Goal: Transaction & Acquisition: Purchase product/service

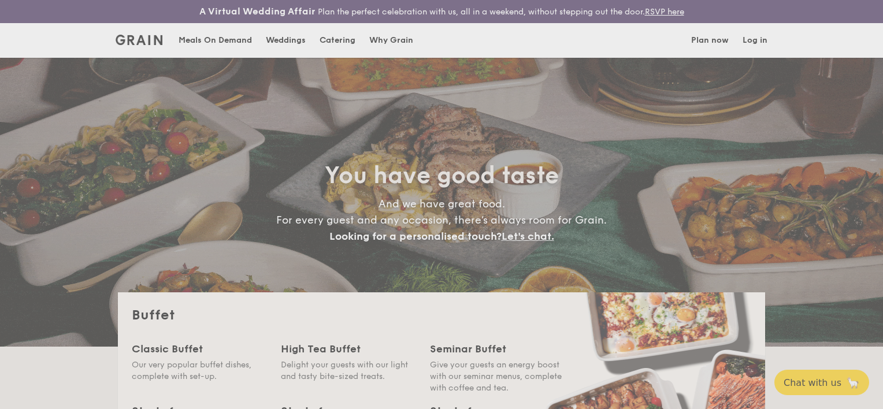
select select
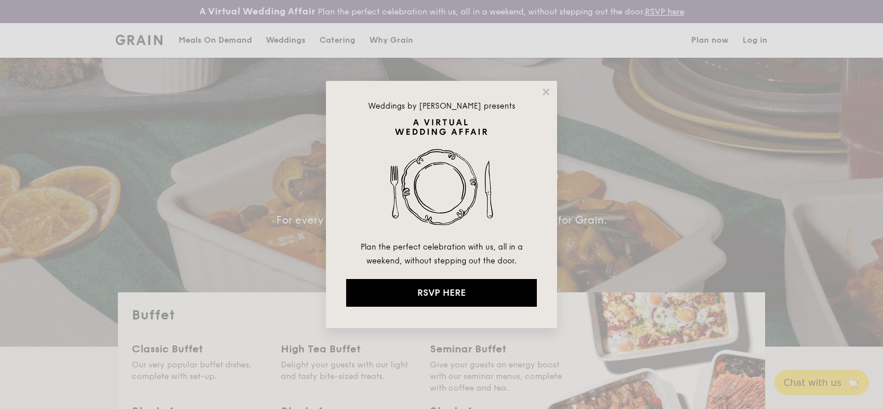
click at [547, 99] on div "Weddings by [PERSON_NAME] presents Plan the perfect celebration with us, all in…" at bounding box center [441, 204] width 231 height 247
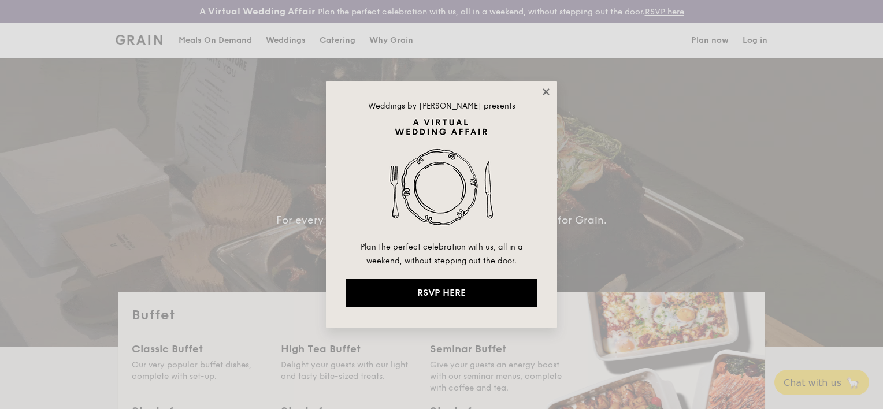
click at [546, 90] on icon at bounding box center [546, 91] width 6 height 6
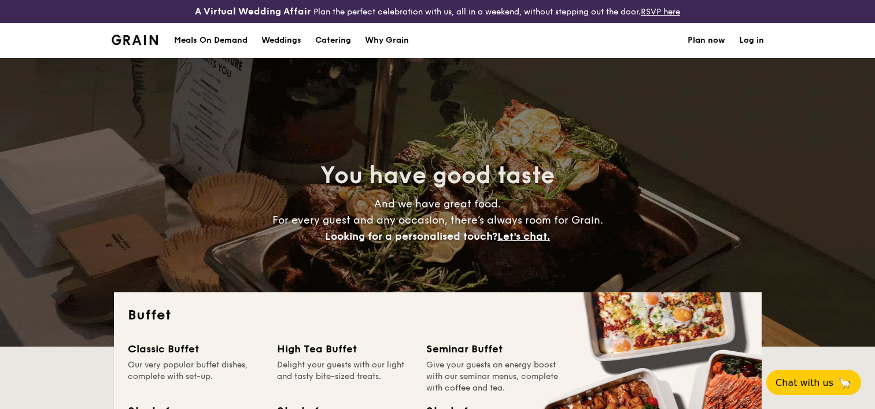
scroll to position [173, 0]
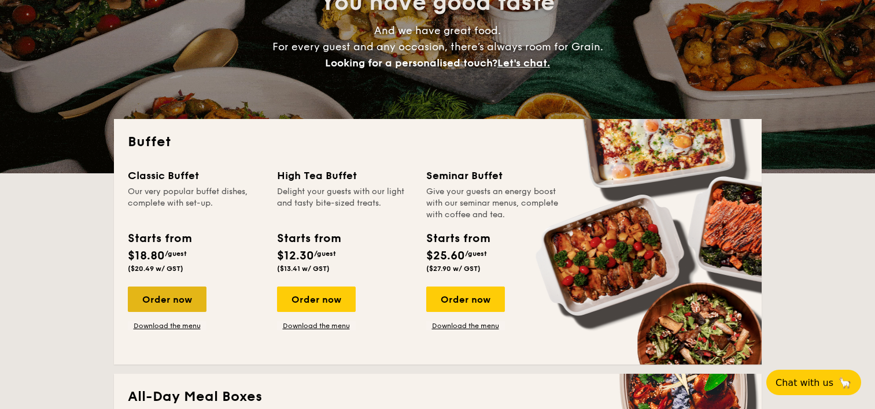
click at [154, 294] on div "Order now" at bounding box center [167, 299] width 79 height 25
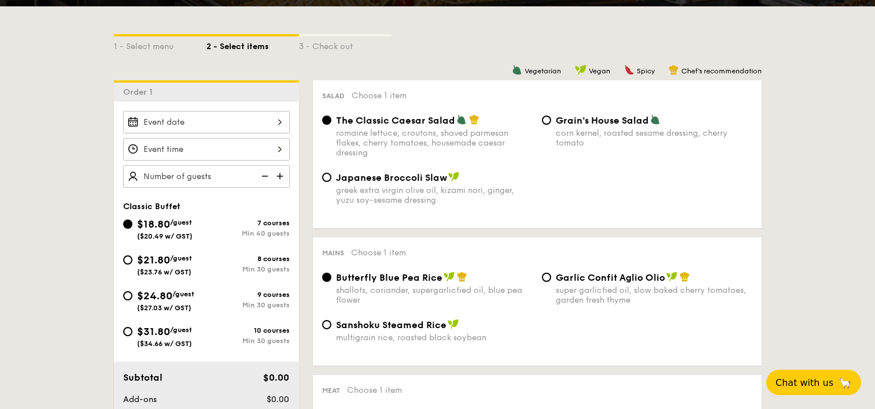
scroll to position [287, 0]
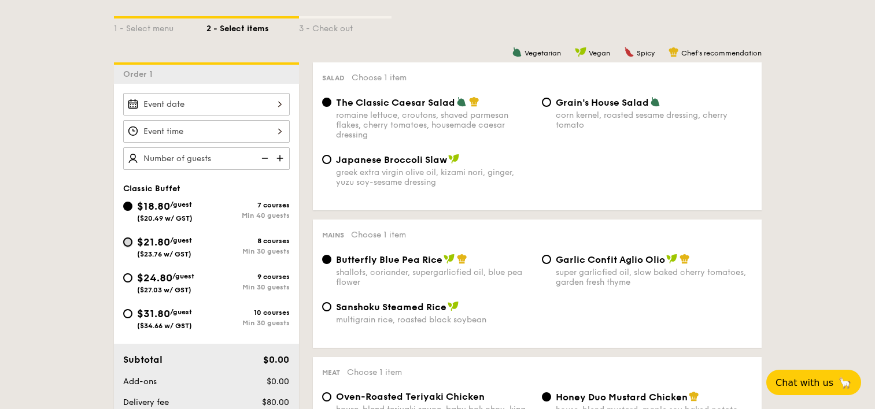
click at [131, 242] on input "$21.80 /guest ($23.76 w/ GST) 8 courses Min 30 guests" at bounding box center [127, 242] width 9 height 9
radio input "true"
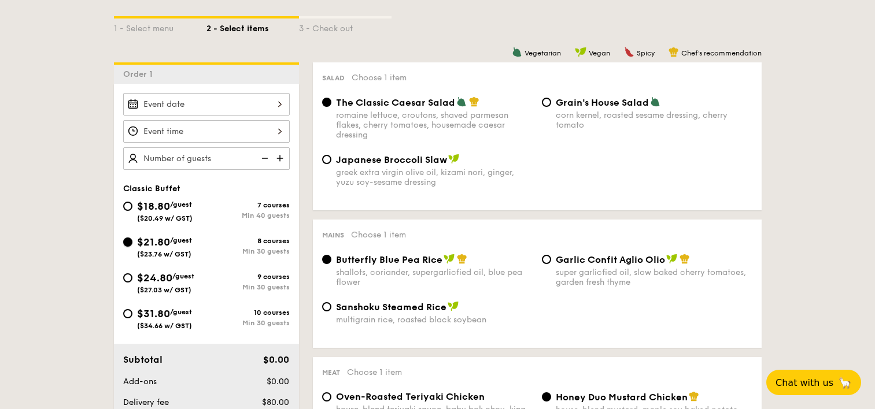
radio input "true"
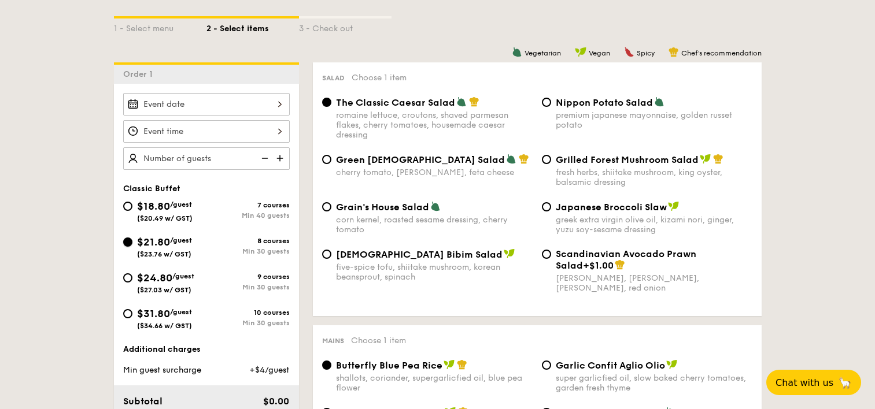
click at [128, 243] on input "$21.80 /guest ($23.76 w/ GST) 8 courses Min 30 guests" at bounding box center [127, 242] width 9 height 9
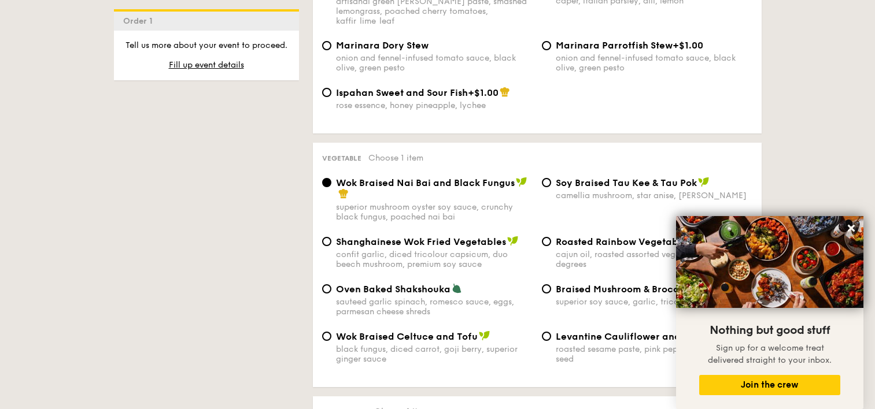
scroll to position [1375, 0]
click at [851, 228] on icon at bounding box center [850, 228] width 7 height 7
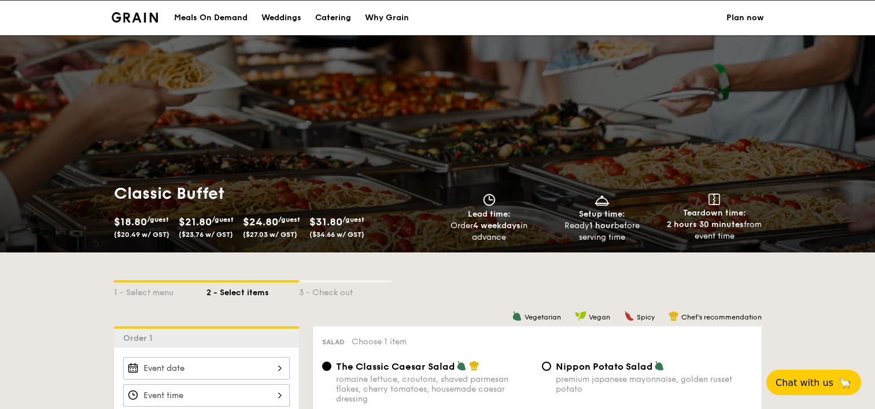
scroll to position [0, 0]
